Goal: Check status: Check status

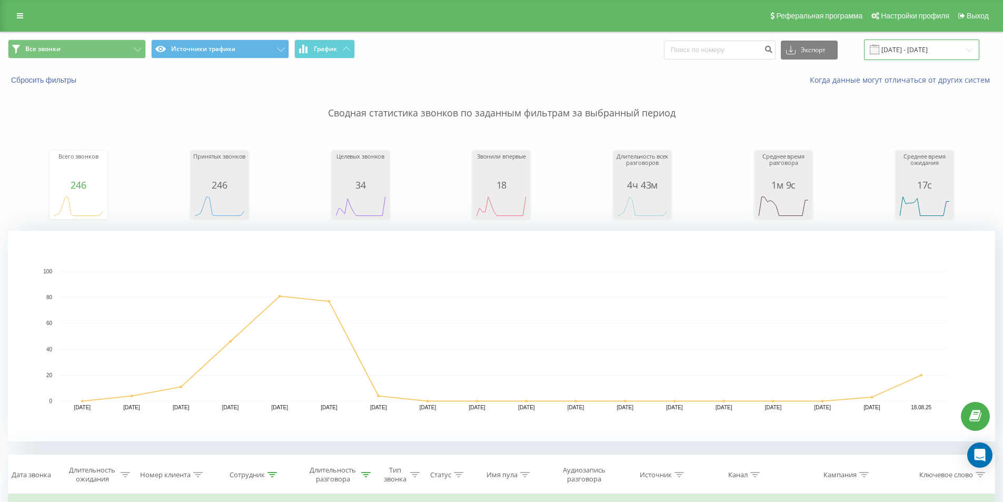
click at [898, 49] on input "01.08.2025 - 18.08.2025" at bounding box center [921, 49] width 115 height 21
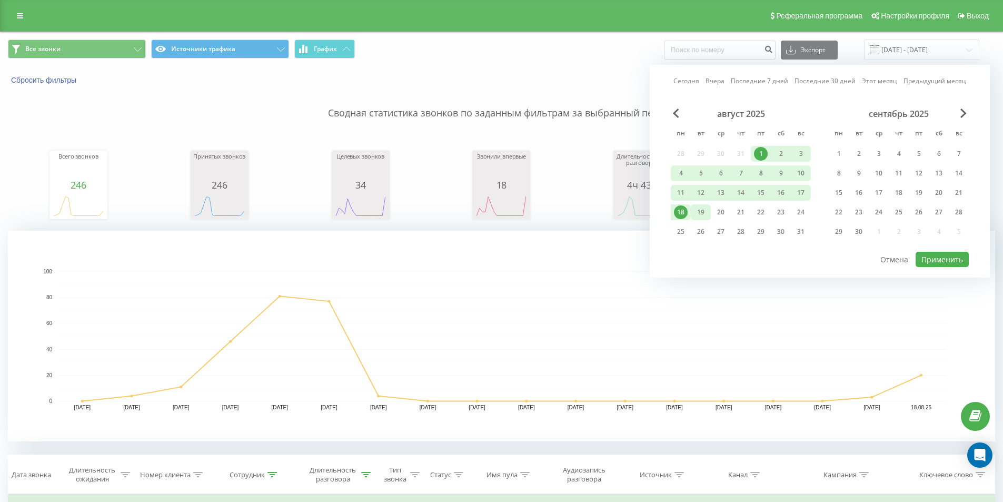
click at [702, 212] on div "19" at bounding box center [701, 212] width 14 height 14
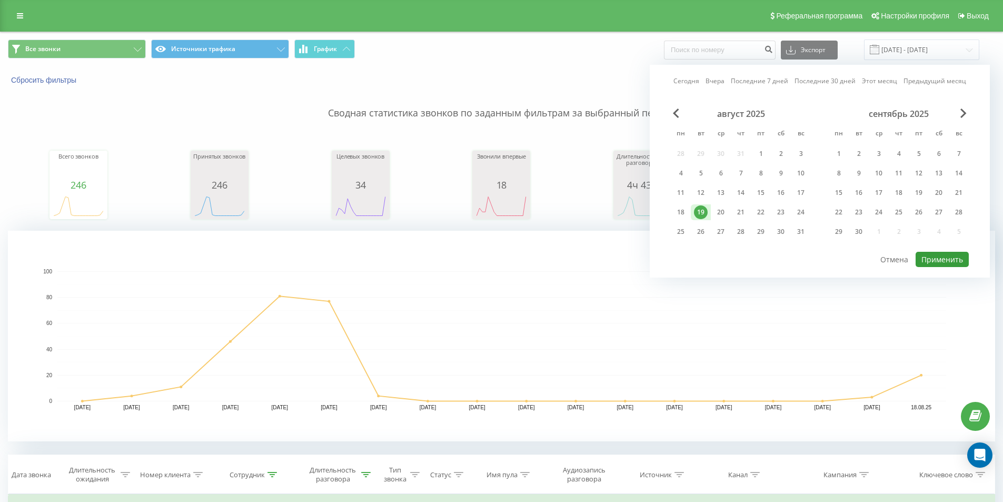
click at [917, 260] on button "Применить" at bounding box center [942, 259] width 53 height 15
type input "[DATE] - [DATE]"
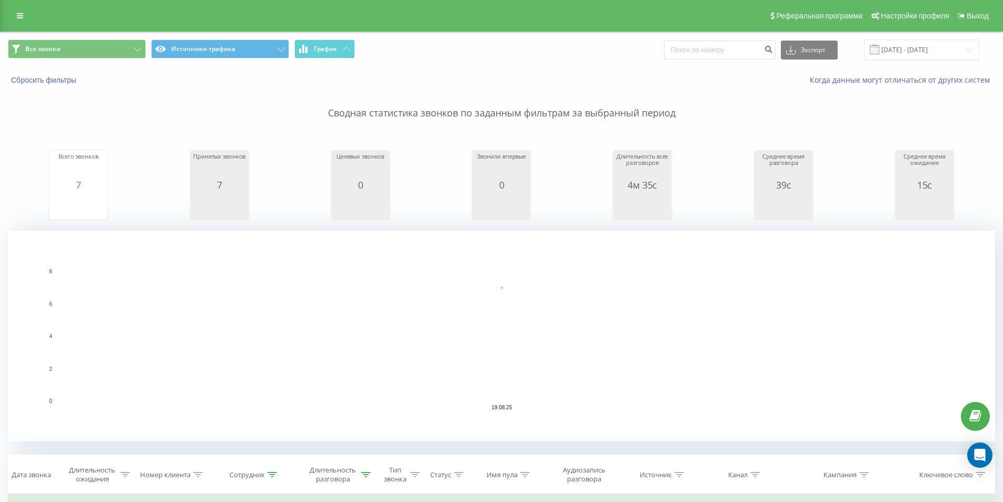
click at [394, 256] on rect "A chart." at bounding box center [501, 336] width 987 height 211
click at [360, 474] on div "Длительность разговора" at bounding box center [339, 474] width 64 height 18
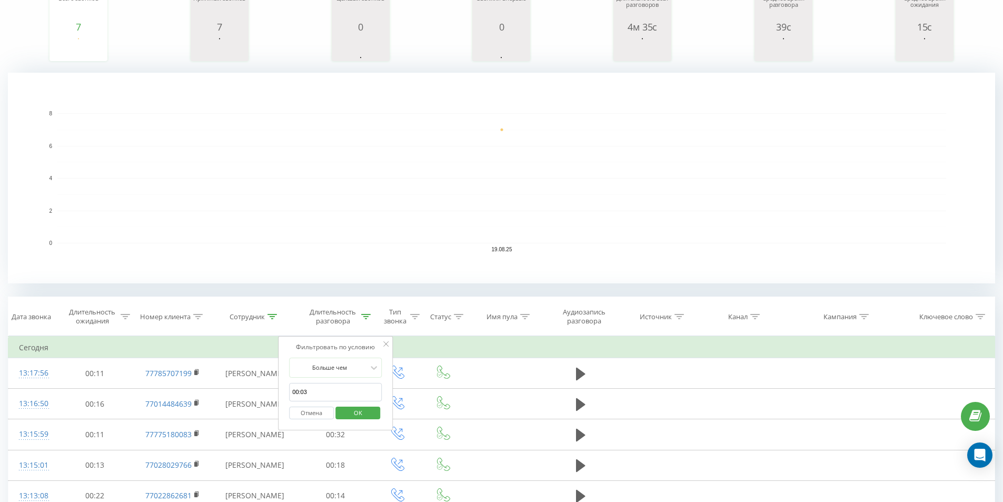
drag, startPoint x: 368, startPoint y: 402, endPoint x: 368, endPoint y: 409, distance: 6.8
click at [368, 403] on div "Отмена OK" at bounding box center [335, 413] width 93 height 24
click at [368, 409] on span "OK" at bounding box center [357, 412] width 29 height 16
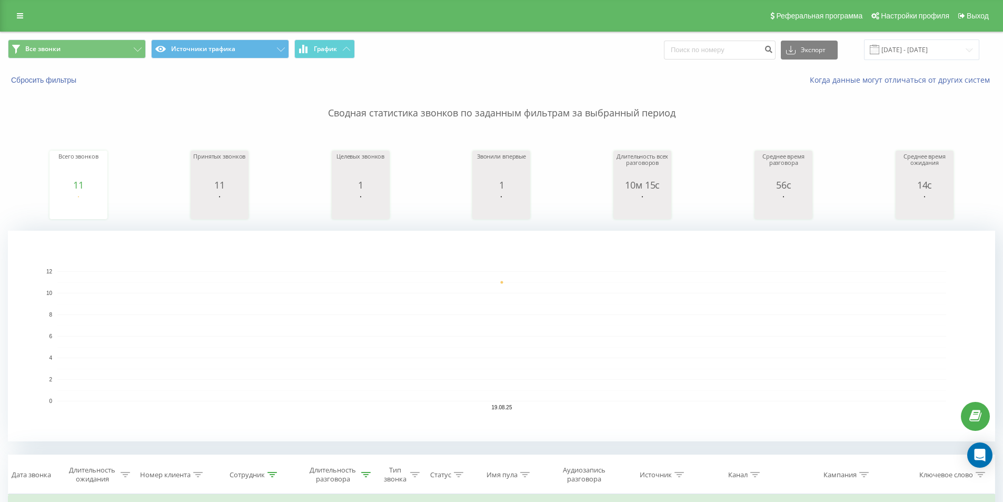
click at [739, 304] on rect "A chart." at bounding box center [501, 336] width 889 height 130
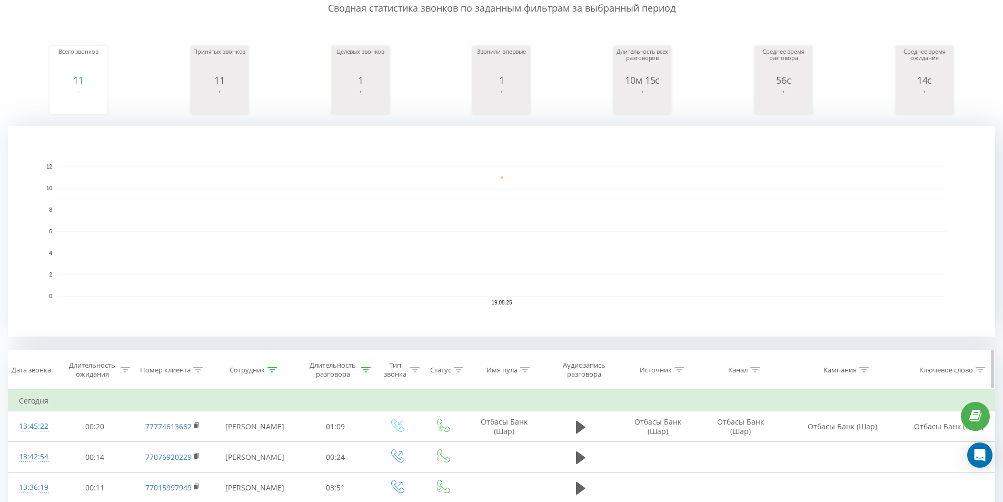
scroll to position [105, 0]
click at [372, 371] on div "Длительность разговора" at bounding box center [335, 369] width 76 height 18
click at [357, 461] on span "OK" at bounding box center [357, 465] width 29 height 16
click at [429, 177] on rect "A chart." at bounding box center [501, 231] width 889 height 130
click at [372, 368] on div "Длительность разговора" at bounding box center [335, 369] width 76 height 18
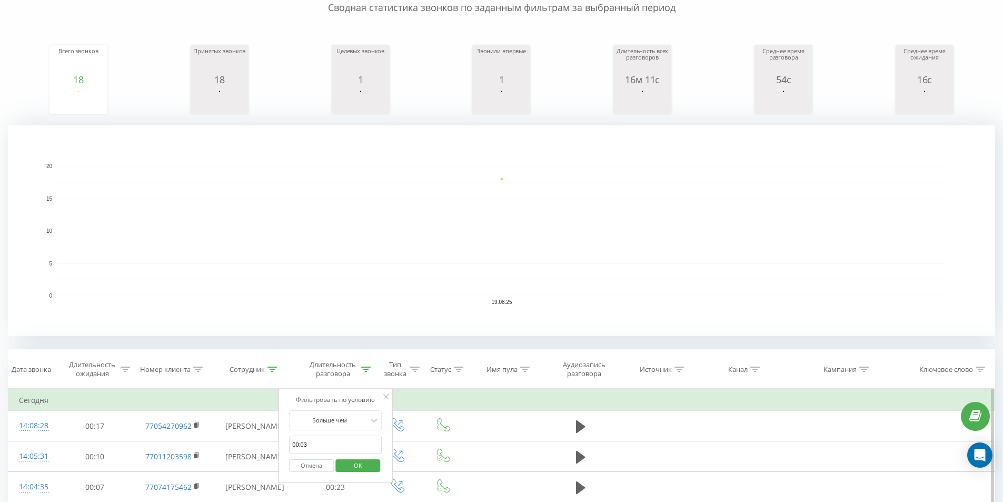
click at [365, 462] on span "OK" at bounding box center [357, 465] width 29 height 16
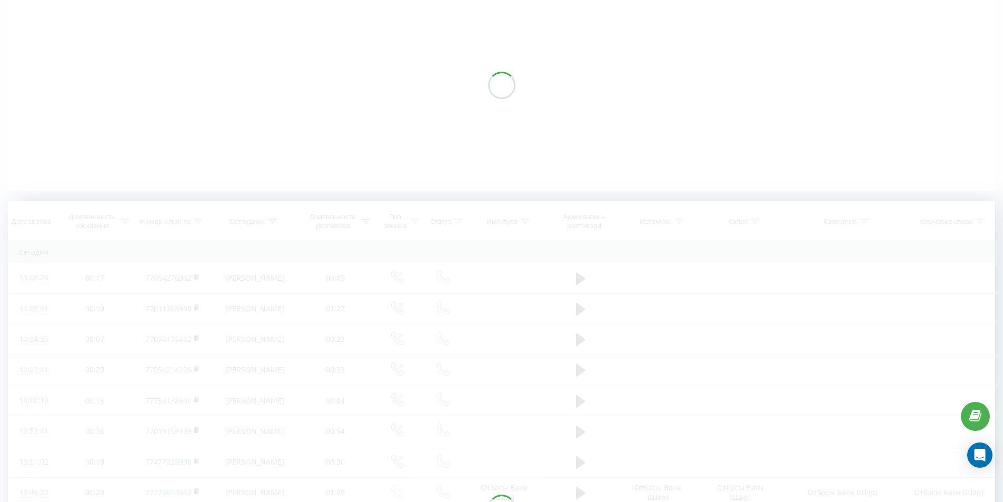
click at [411, 167] on div at bounding box center [501, 85] width 987 height 211
click at [390, 147] on div at bounding box center [501, 85] width 987 height 211
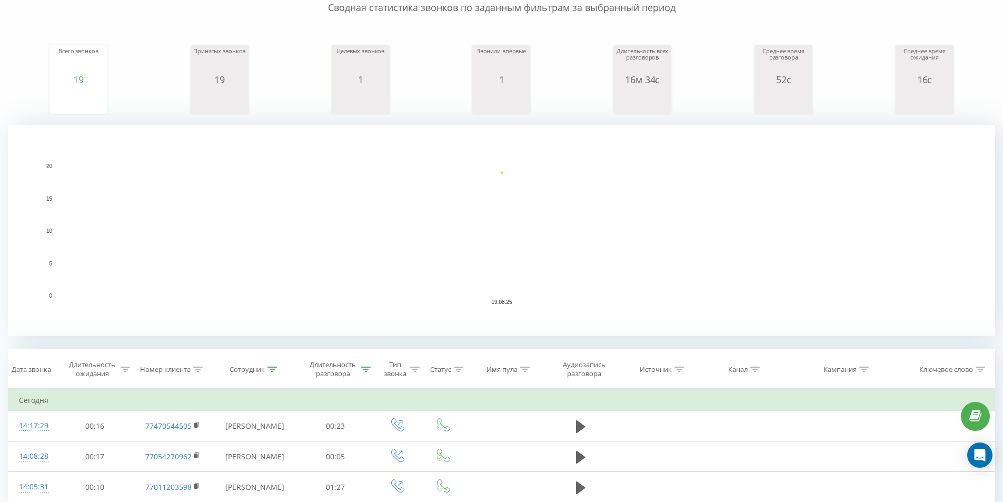
drag, startPoint x: 403, startPoint y: 144, endPoint x: 417, endPoint y: 146, distance: 14.4
click at [404, 144] on rect "A chart." at bounding box center [501, 230] width 987 height 211
click at [364, 365] on div at bounding box center [365, 369] width 9 height 9
click at [355, 476] on div "Отмена OK" at bounding box center [335, 466] width 93 height 24
drag, startPoint x: 353, startPoint y: 465, endPoint x: 455, endPoint y: 248, distance: 239.6
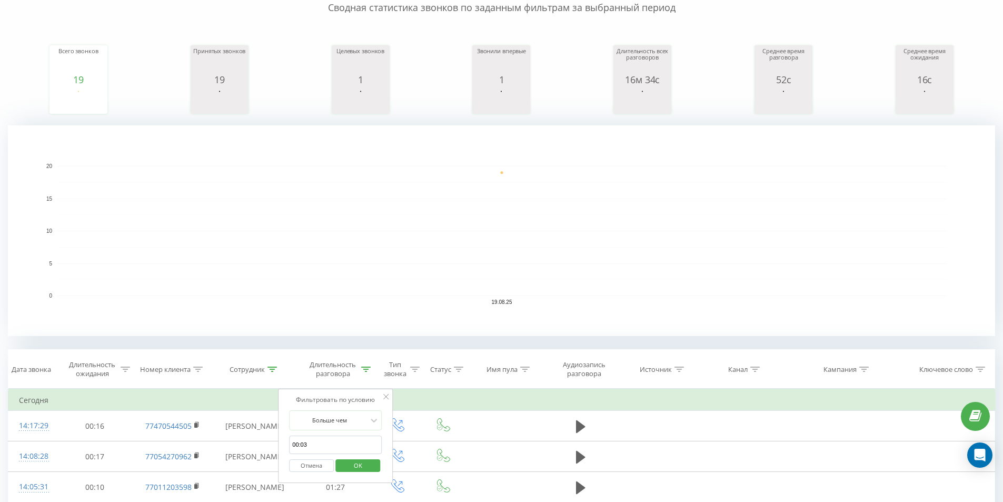
click at [353, 464] on span "OK" at bounding box center [357, 465] width 29 height 16
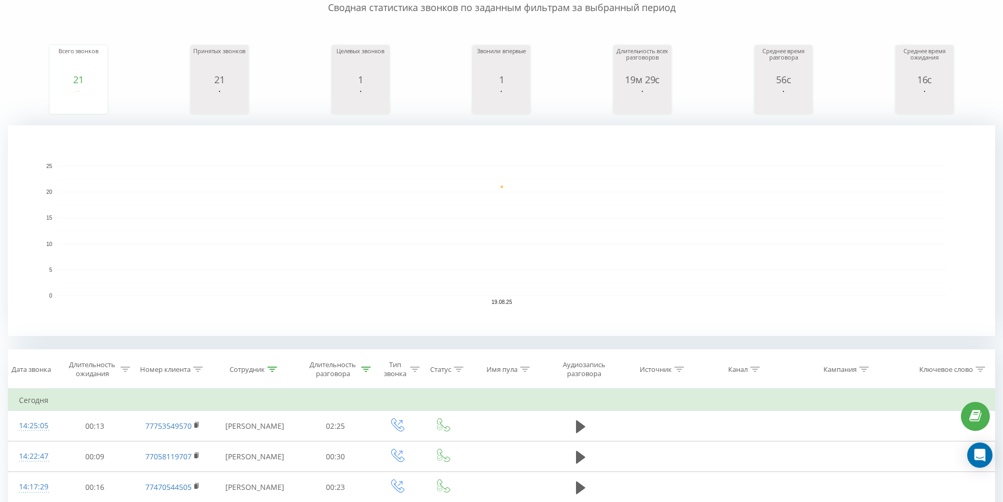
click at [459, 168] on rect "A chart." at bounding box center [501, 231] width 889 height 130
